Goal: Task Accomplishment & Management: Complete application form

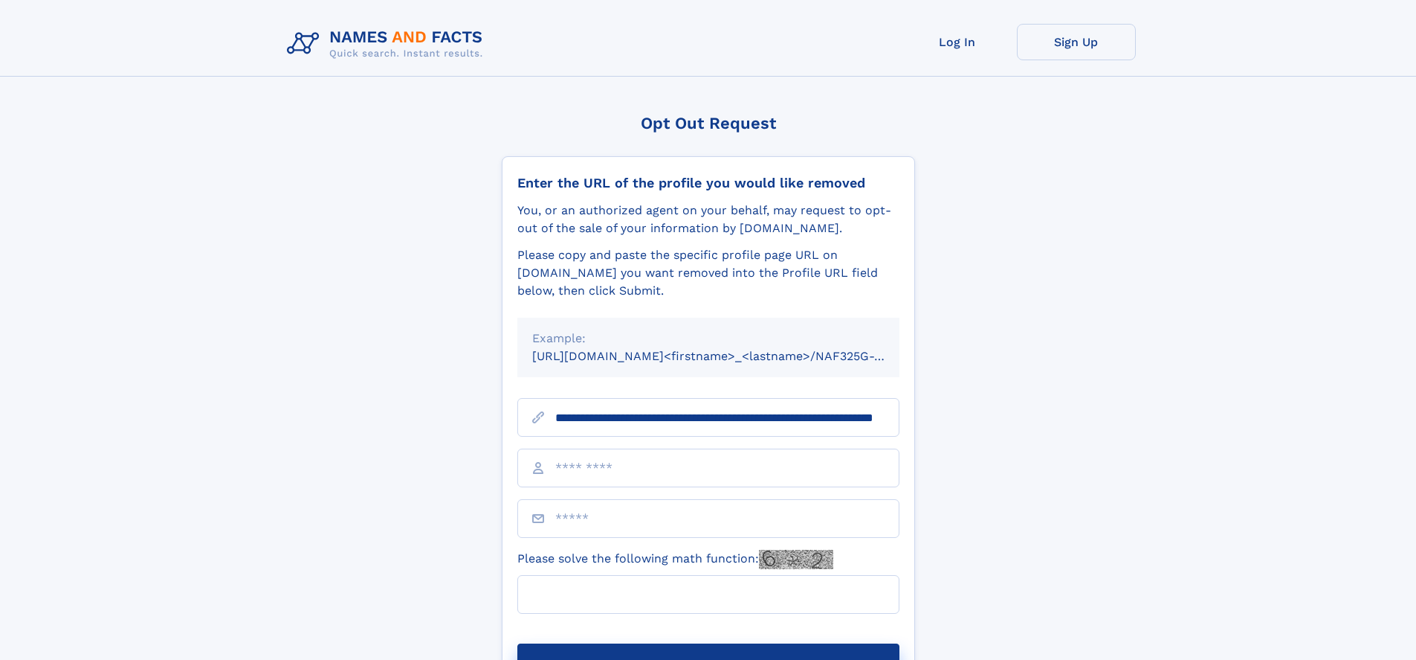
scroll to position [0, 141]
type input "**********"
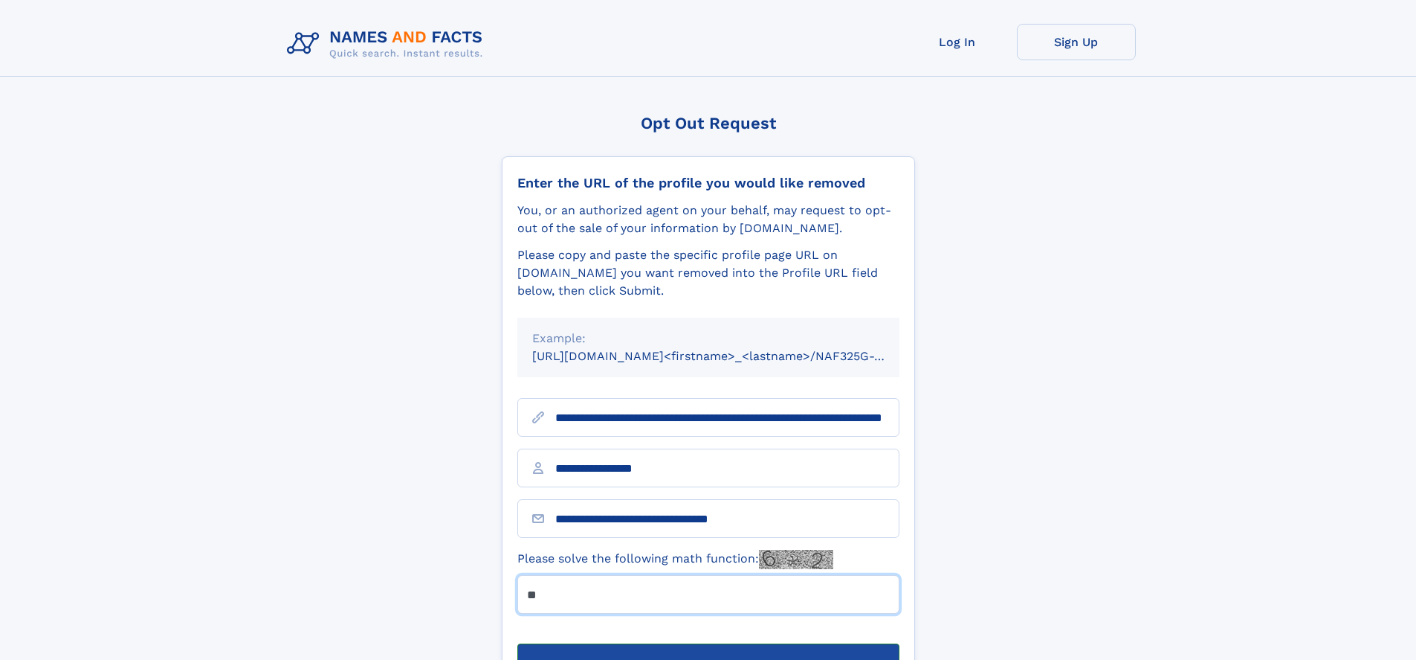
type input "**"
click at [708, 643] on button "Submit Opt Out Request" at bounding box center [709, 667] width 382 height 48
